Goal: Navigation & Orientation: Find specific page/section

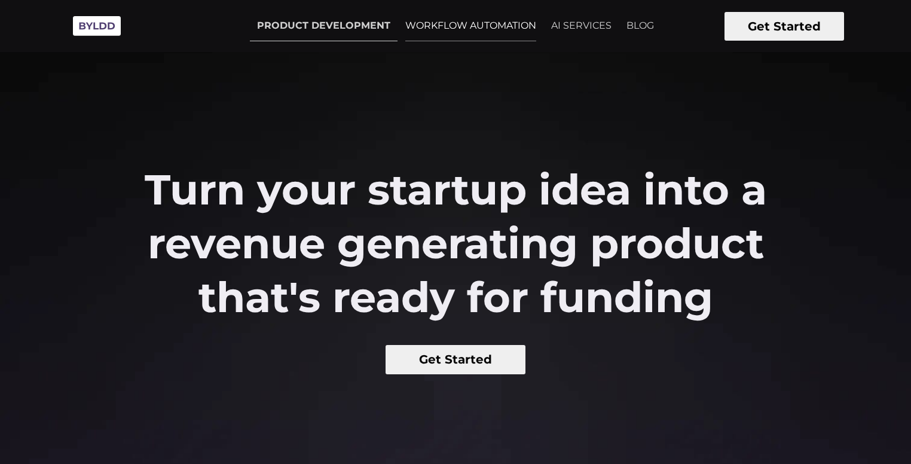
click at [486, 28] on link "WORKFLOW AUTOMATION" at bounding box center [470, 26] width 145 height 30
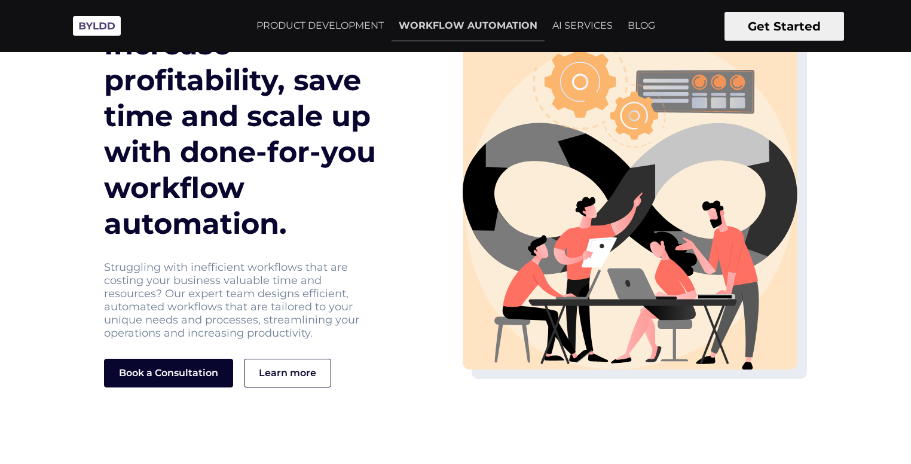
scroll to position [73, 0]
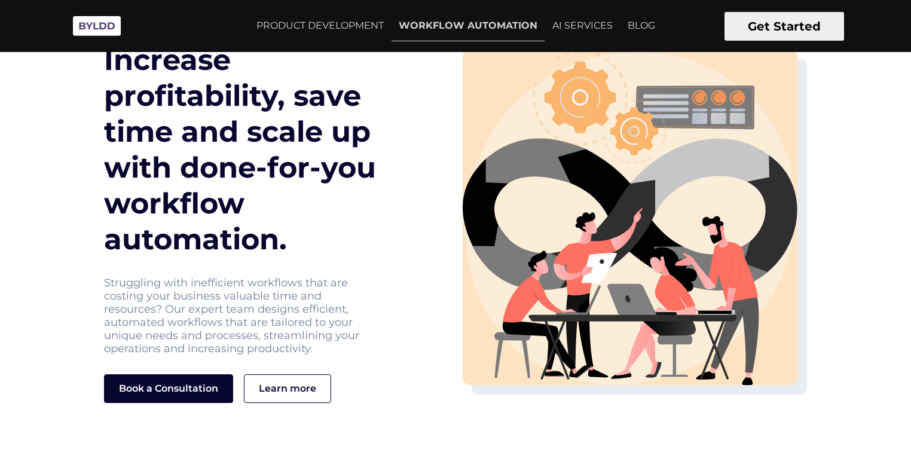
click at [117, 33] on img at bounding box center [97, 26] width 60 height 33
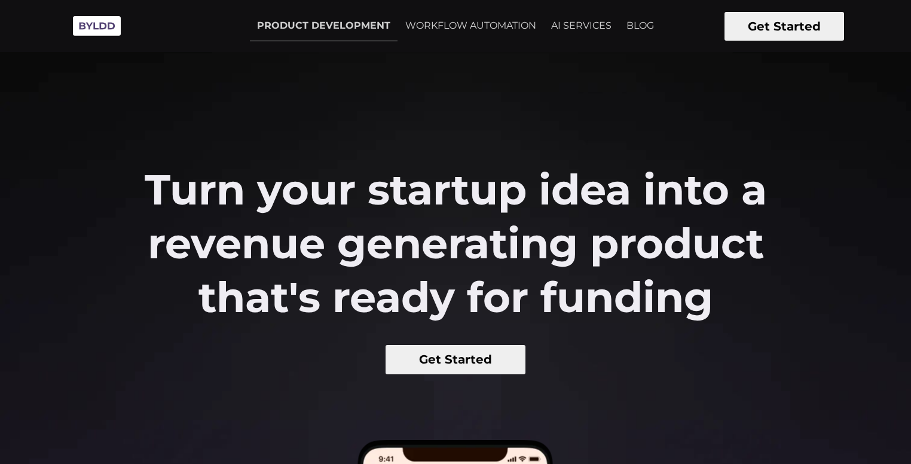
drag, startPoint x: 553, startPoint y: 419, endPoint x: 230, endPoint y: 197, distance: 392.2
click at [230, 197] on h2 "Turn your startup idea into a revenue generating product that's ready for fundi…" at bounding box center [455, 243] width 683 height 161
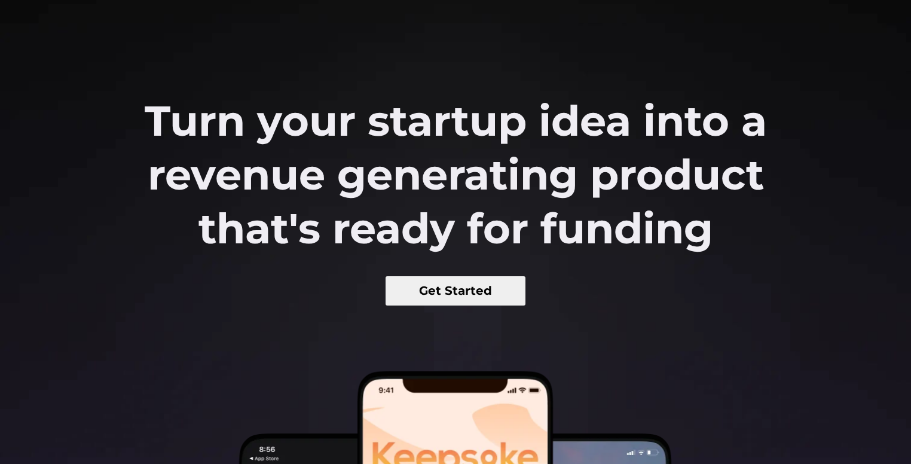
scroll to position [71, 0]
